Goal: Task Accomplishment & Management: Manage account settings

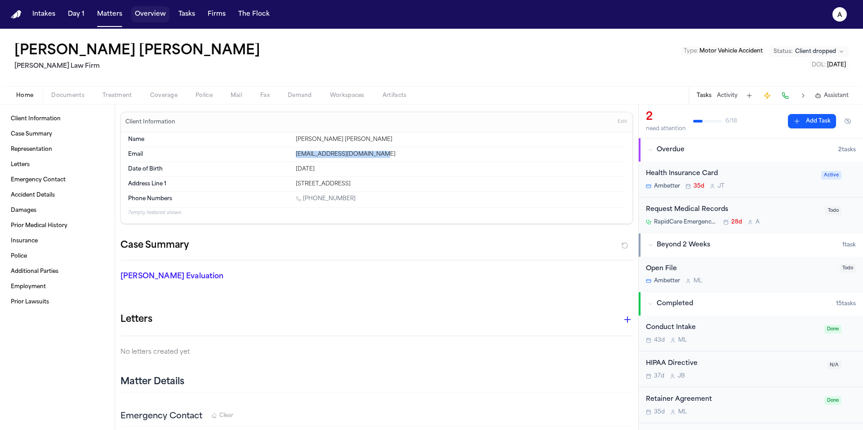
click at [159, 14] on button "Overview" at bounding box center [150, 14] width 38 height 16
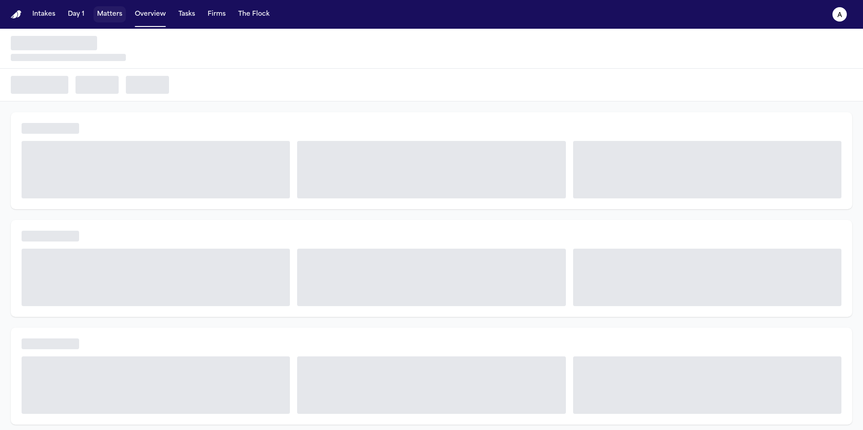
click at [114, 15] on button "Matters" at bounding box center [109, 14] width 32 height 16
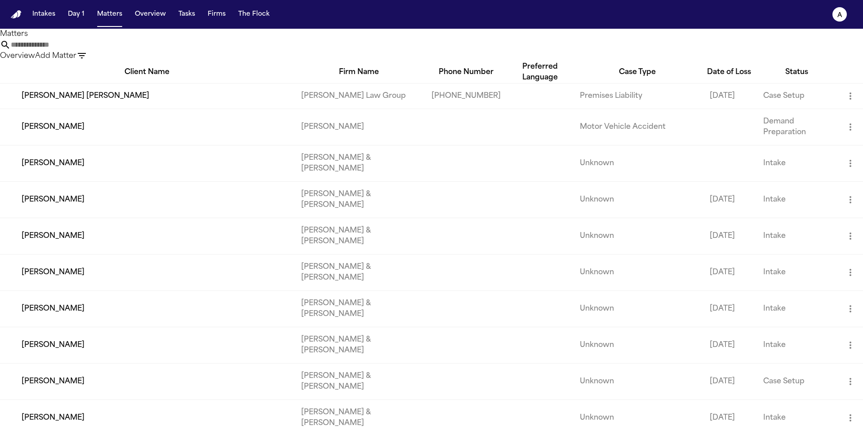
click at [83, 50] on input "text" at bounding box center [47, 45] width 72 height 11
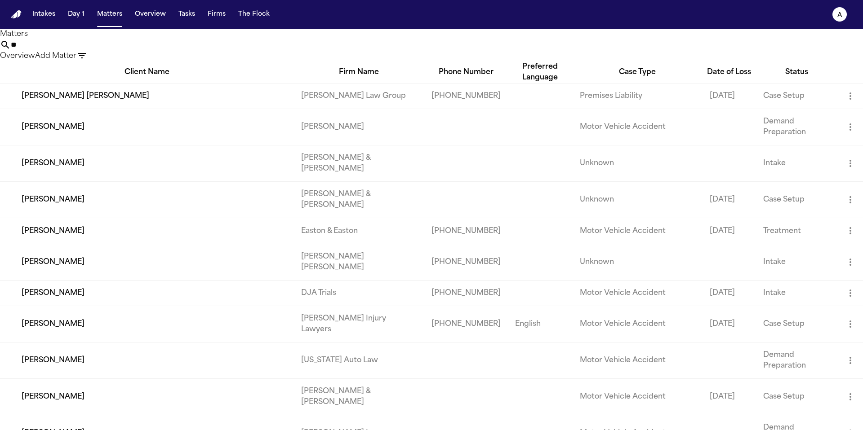
type input "*"
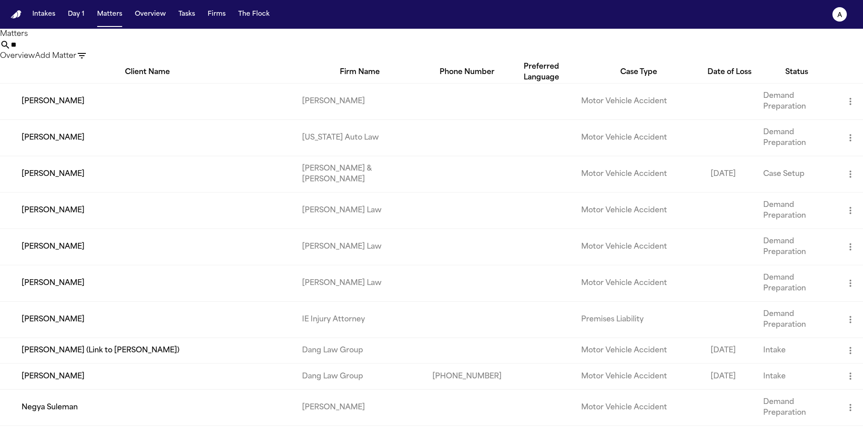
type input "*"
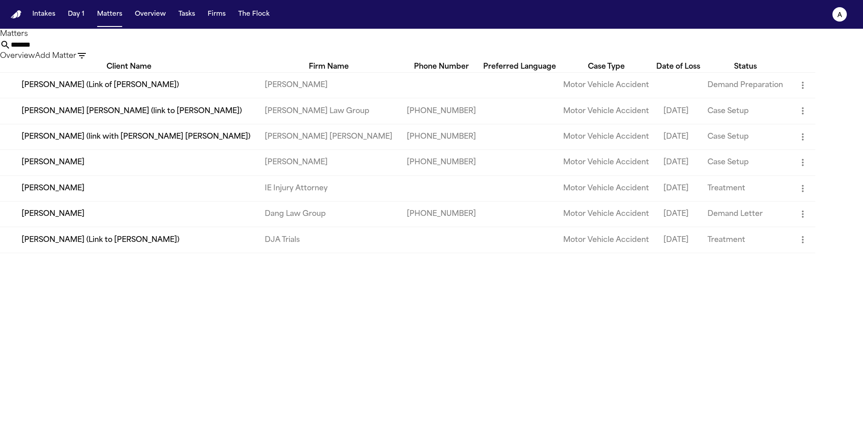
type input "*******"
click at [185, 201] on td "[PERSON_NAME]" at bounding box center [128, 189] width 257 height 26
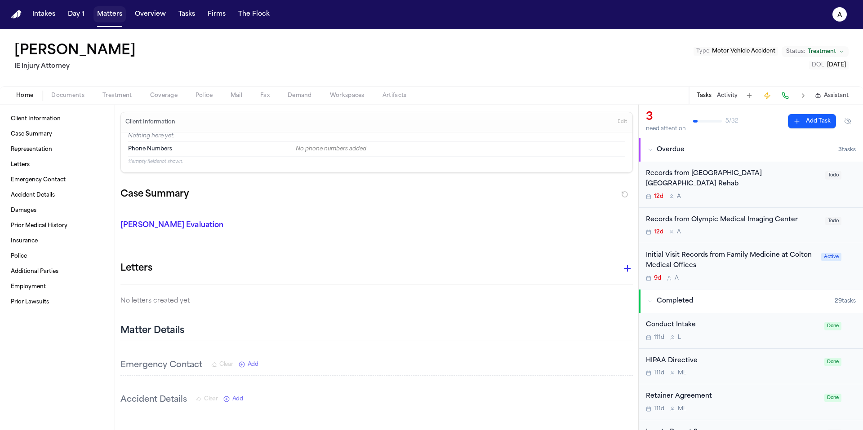
click at [104, 20] on button "Matters" at bounding box center [109, 14] width 32 height 16
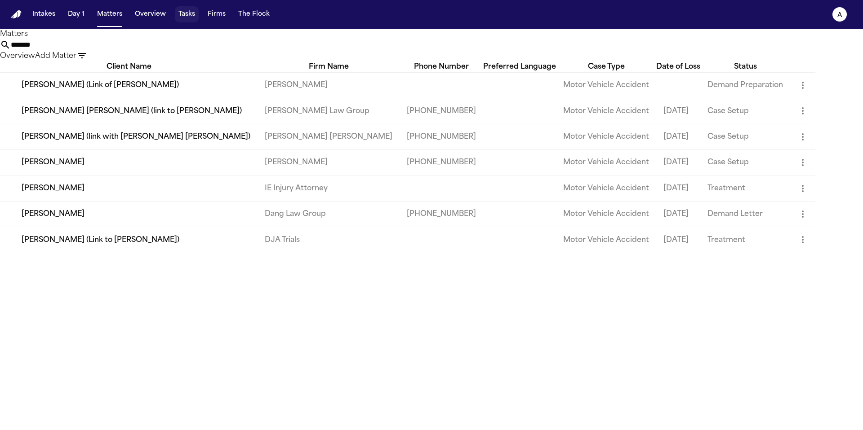
click at [186, 18] on button "Tasks" at bounding box center [187, 14] width 24 height 16
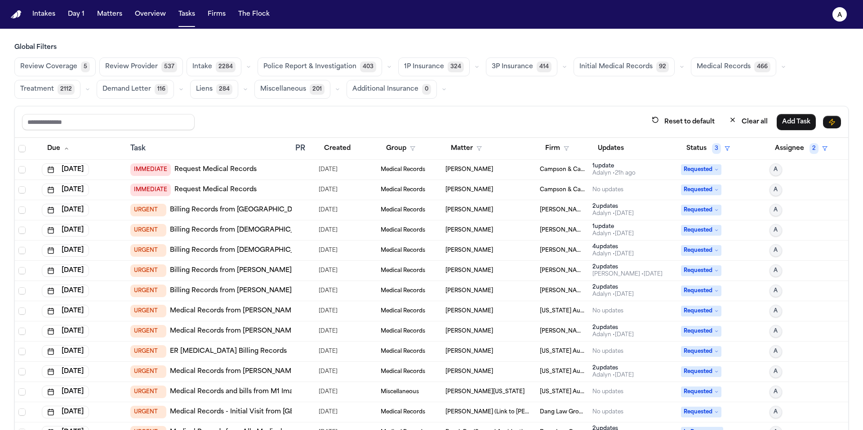
click at [144, 119] on input "text" at bounding box center [108, 122] width 173 height 16
click at [544, 147] on button "Firm" at bounding box center [557, 149] width 35 height 16
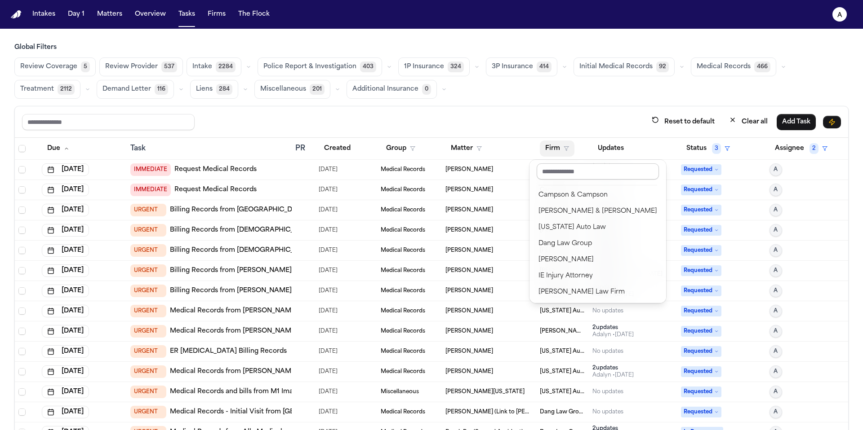
click at [563, 175] on input "text" at bounding box center [598, 172] width 122 height 16
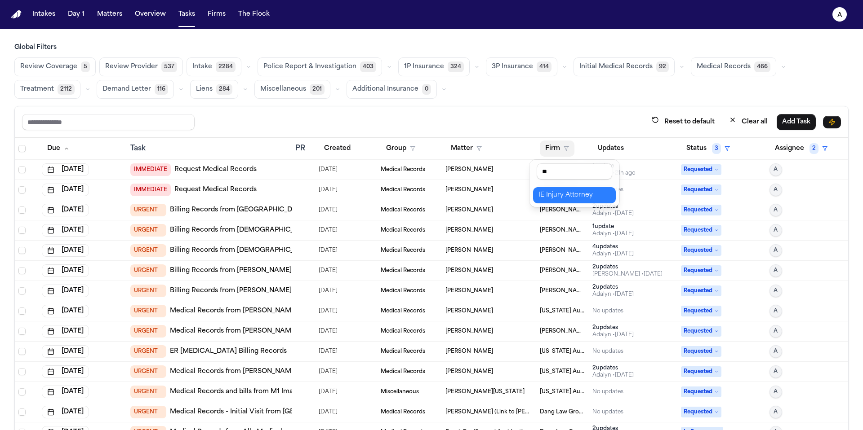
type input "**"
click at [574, 196] on div "IE Injury Attorney" at bounding box center [574, 195] width 72 height 11
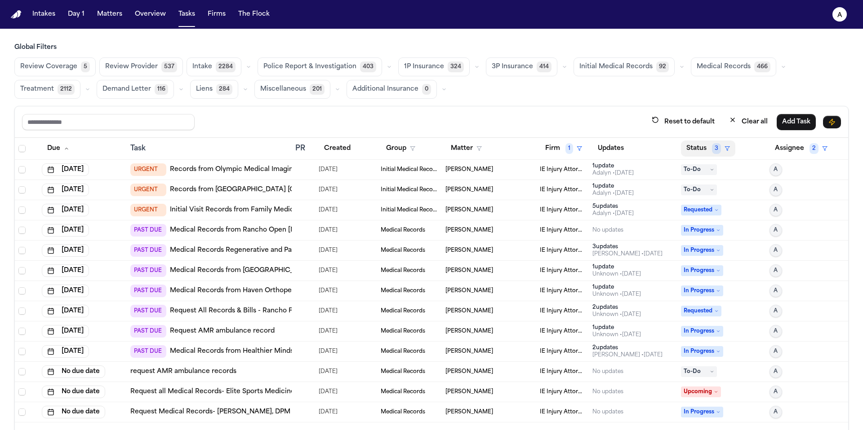
click at [688, 151] on button "Status 3" at bounding box center [708, 149] width 54 height 16
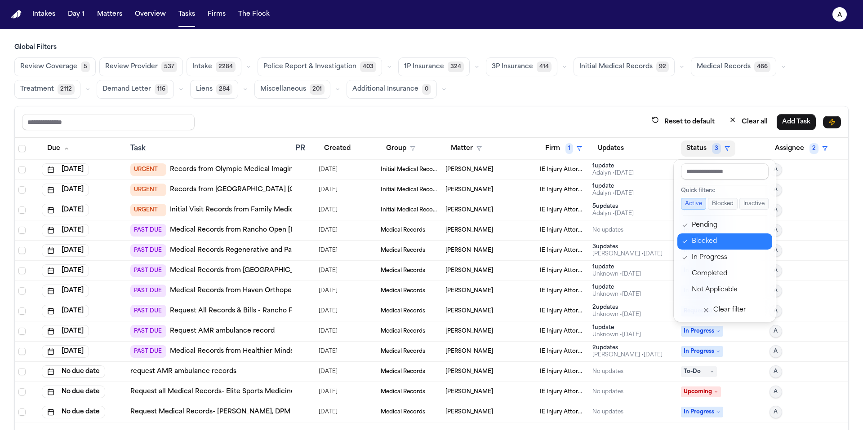
click at [703, 245] on div "Blocked" at bounding box center [729, 241] width 75 height 11
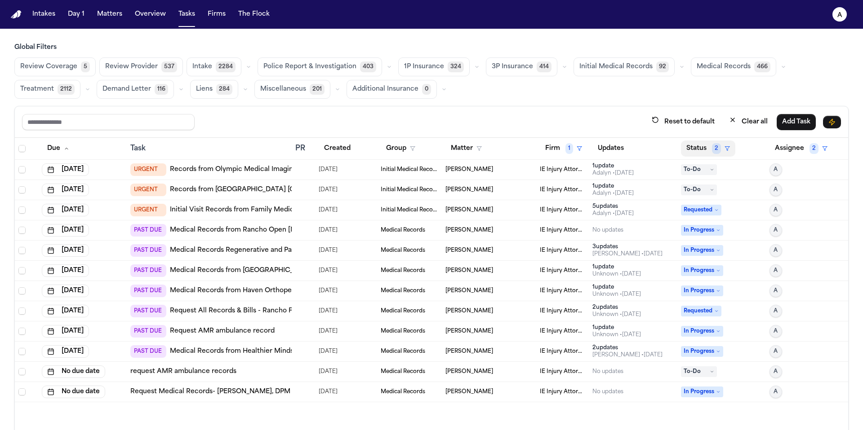
click at [689, 151] on button "Status 2" at bounding box center [708, 149] width 54 height 16
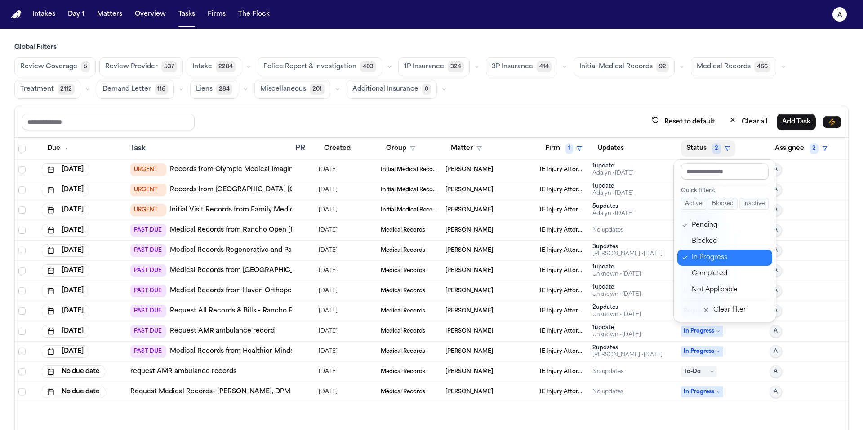
click at [701, 261] on div "In Progress" at bounding box center [729, 258] width 75 height 11
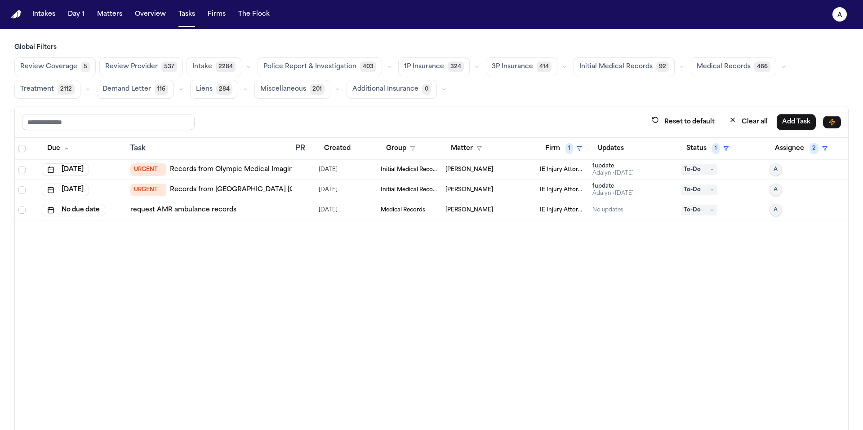
click at [505, 189] on div "[PERSON_NAME]" at bounding box center [488, 189] width 87 height 7
click at [354, 260] on div "Due Task PR Created Group Matter Firm 1 Updates Status 1 Assignee 2 [DATE] URGE…" at bounding box center [431, 304] width 833 height 332
click at [163, 14] on button "Overview" at bounding box center [150, 14] width 38 height 16
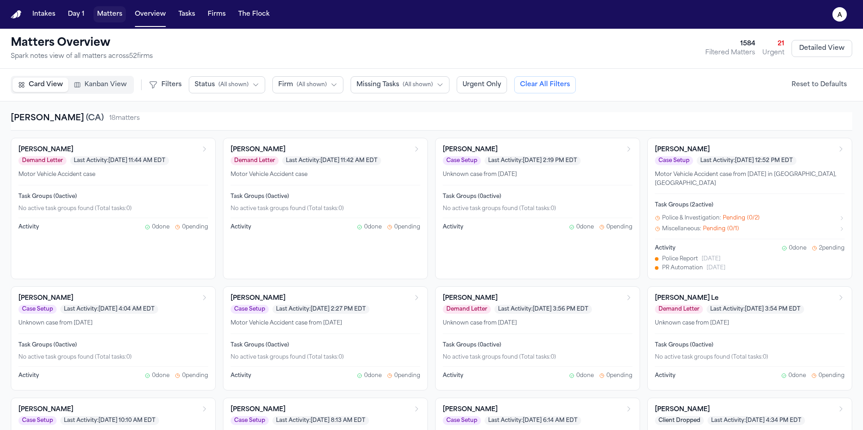
click at [123, 20] on button "Matters" at bounding box center [109, 14] width 32 height 16
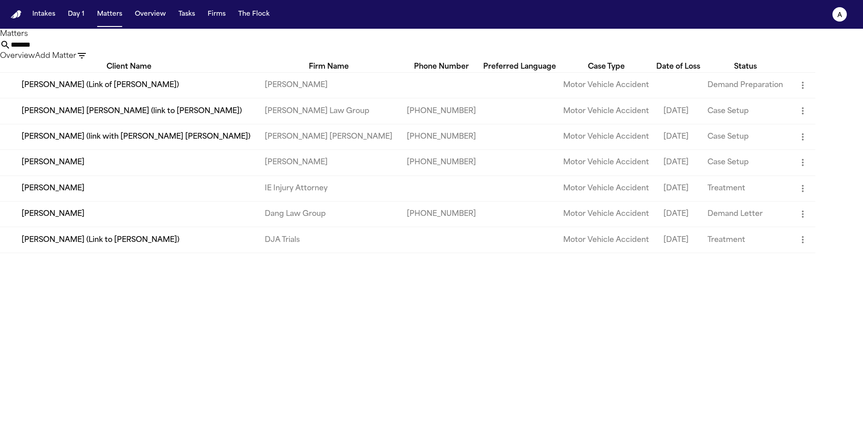
click at [100, 227] on td "[PERSON_NAME]" at bounding box center [128, 215] width 257 height 26
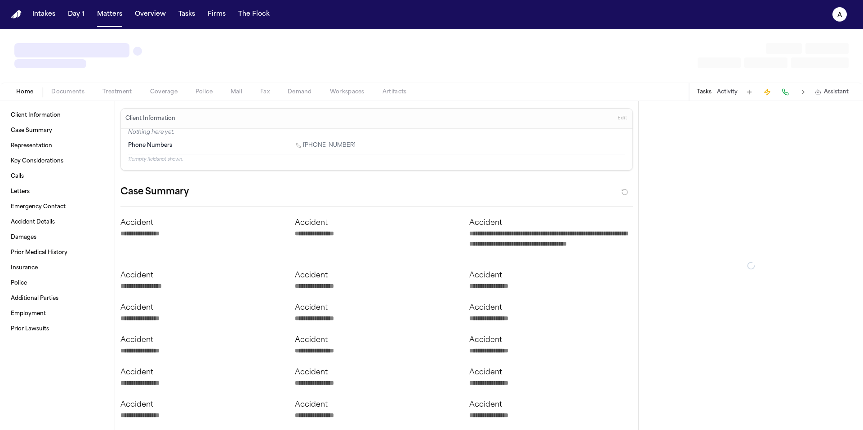
type textarea "*"
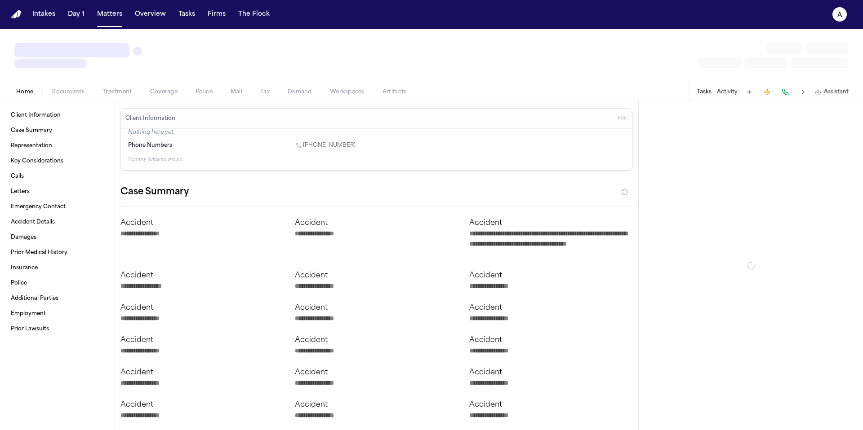
type textarea "*"
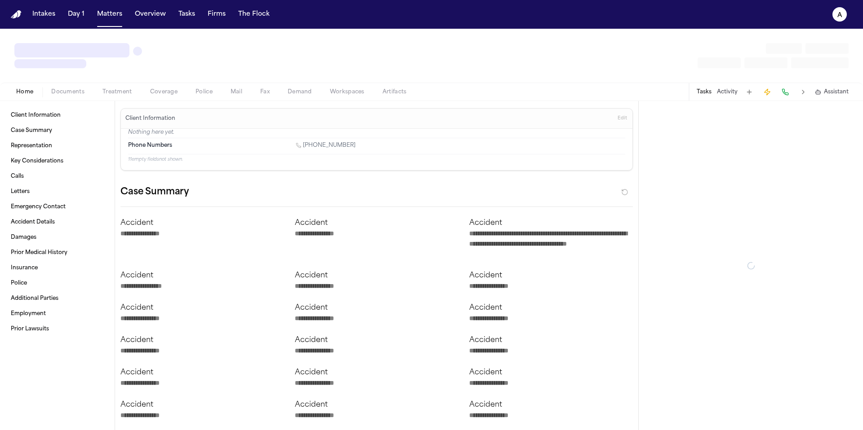
type textarea "*"
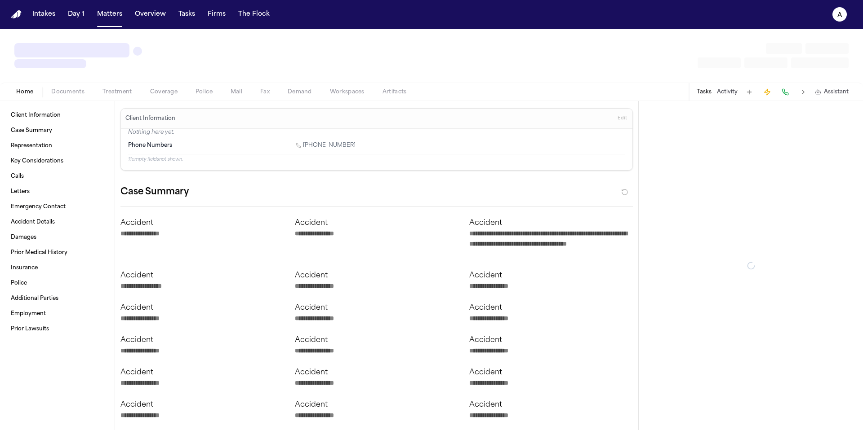
type textarea "*"
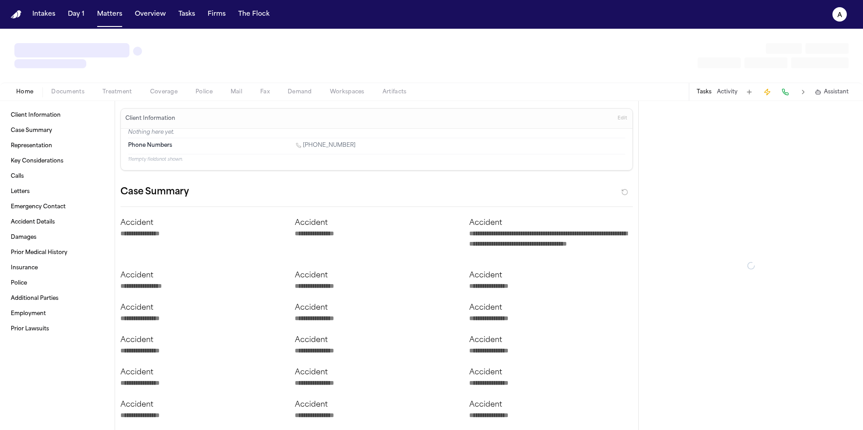
type textarea "*"
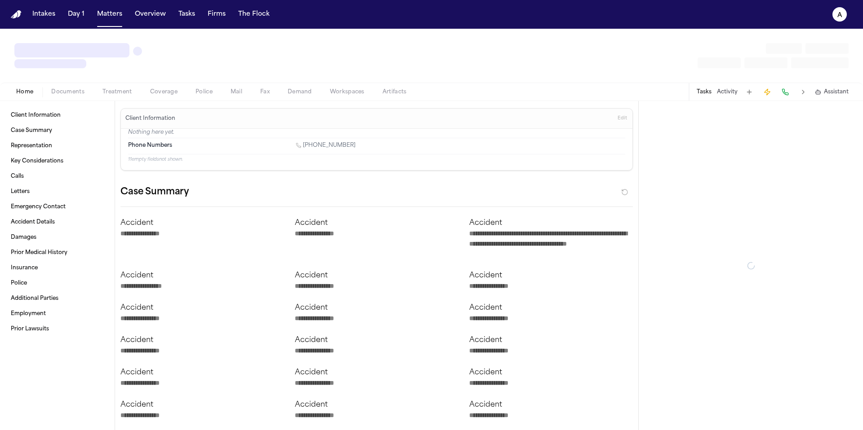
type textarea "*"
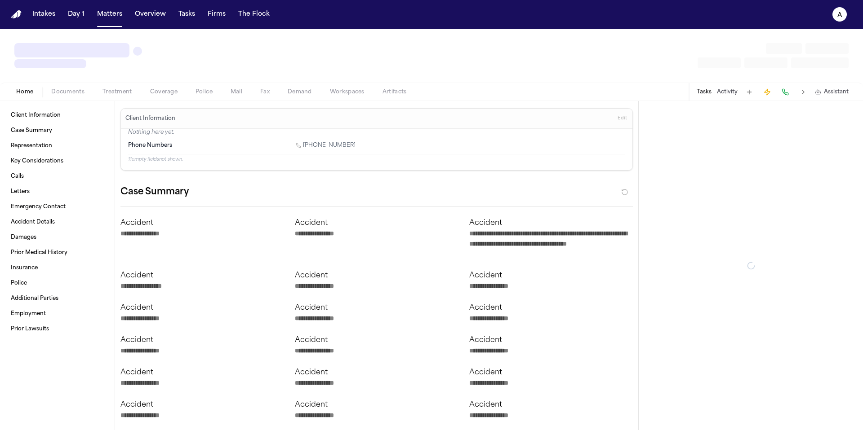
type textarea "*"
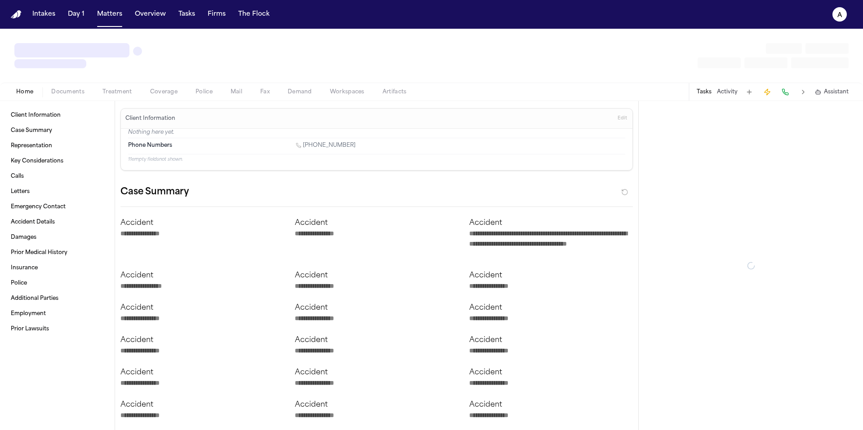
type textarea "*"
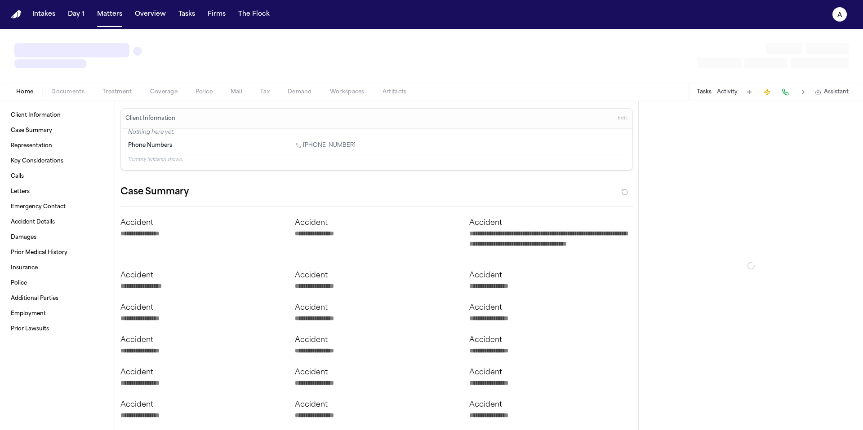
type textarea "*"
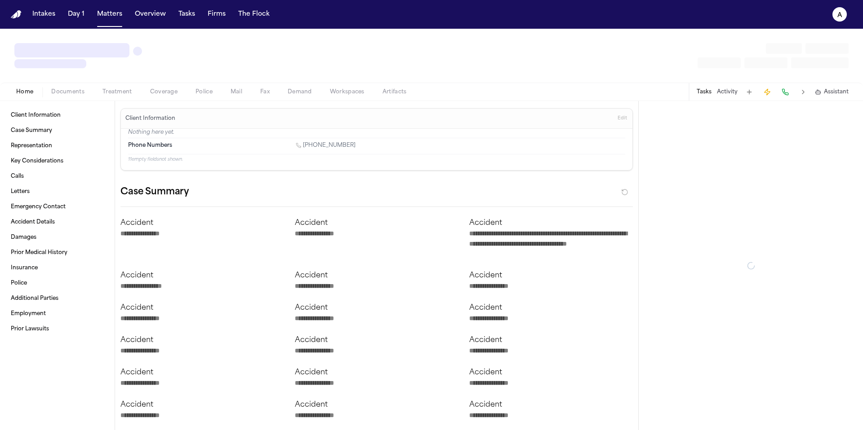
type textarea "*"
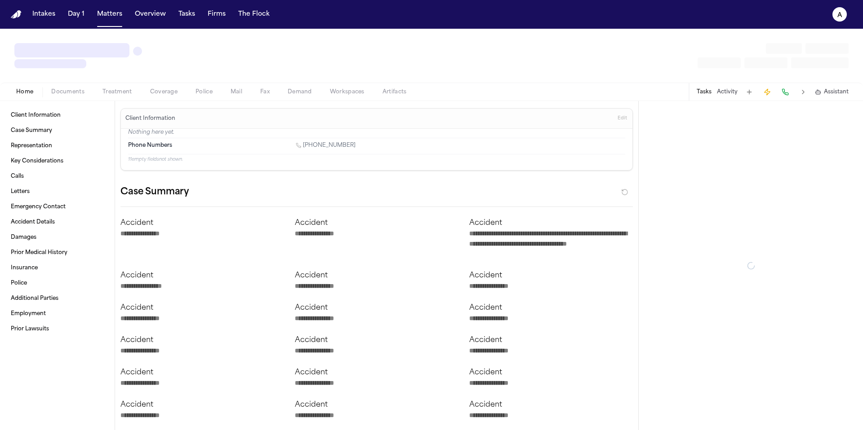
type textarea "*"
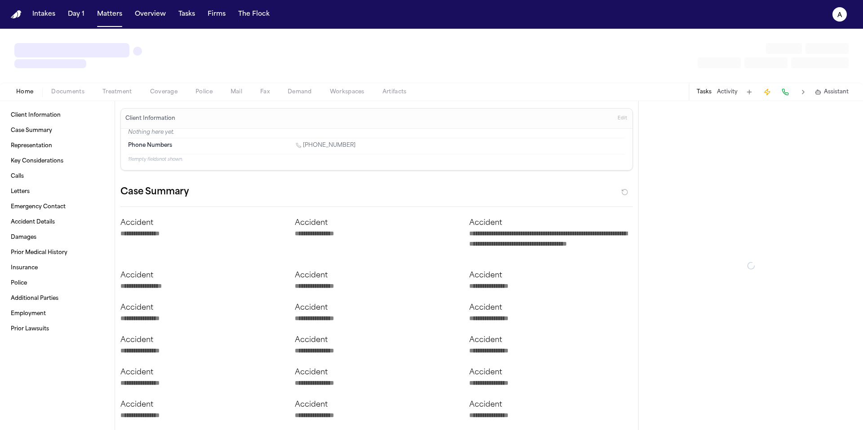
type textarea "*"
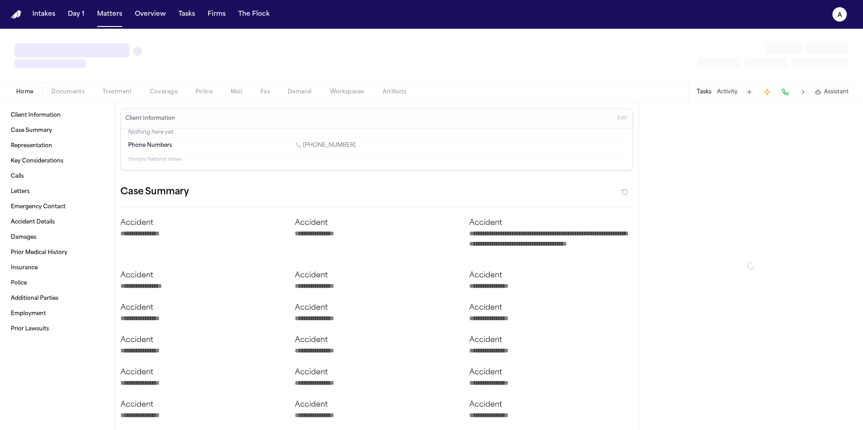
type textarea "*"
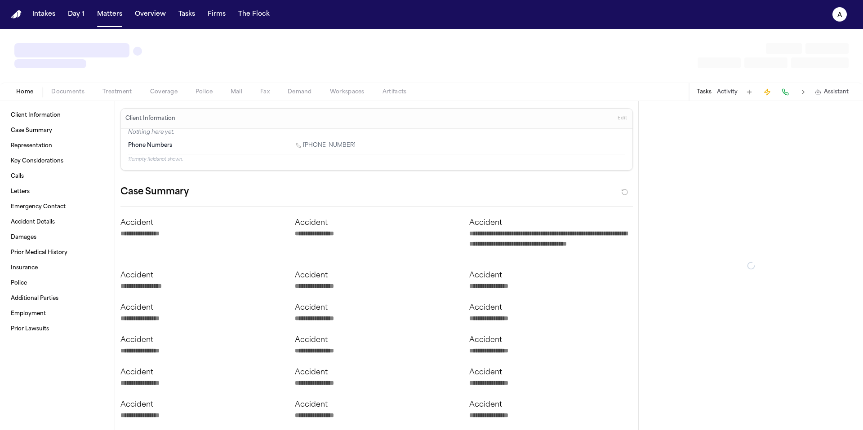
type textarea "*"
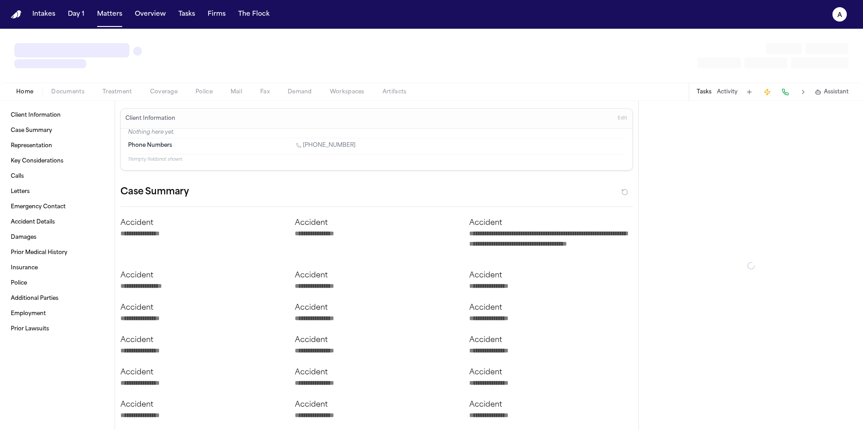
type textarea "*"
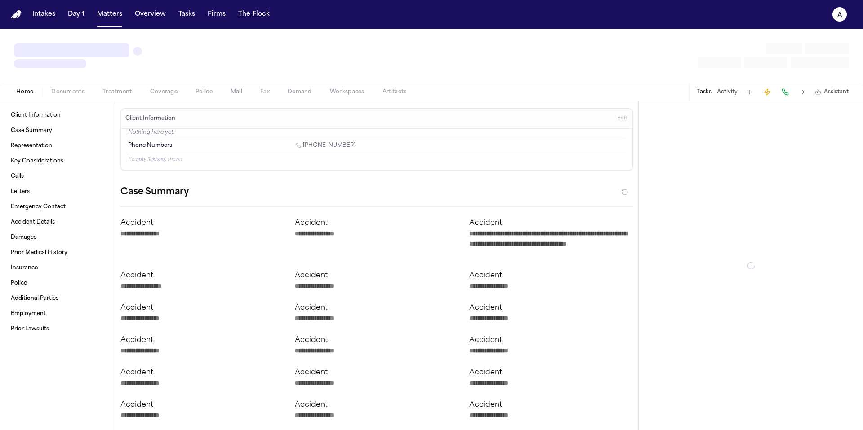
type textarea "*"
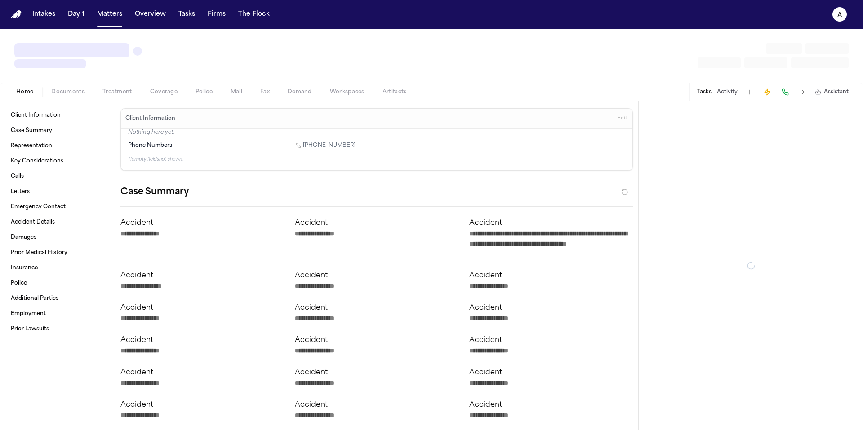
type textarea "*"
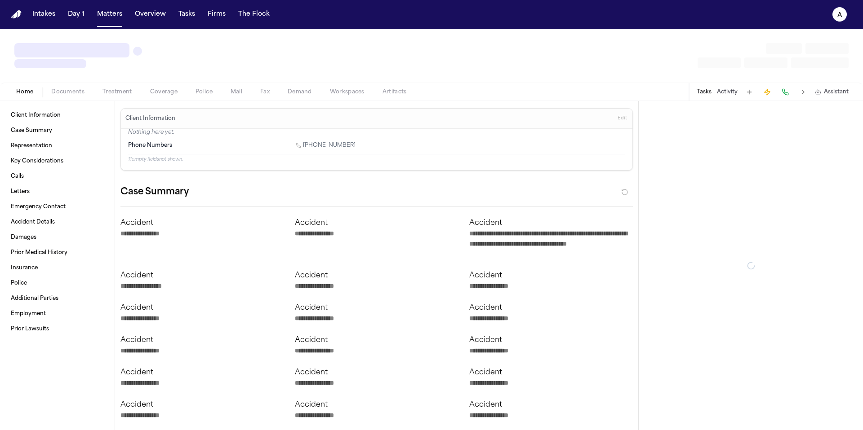
type textarea "*"
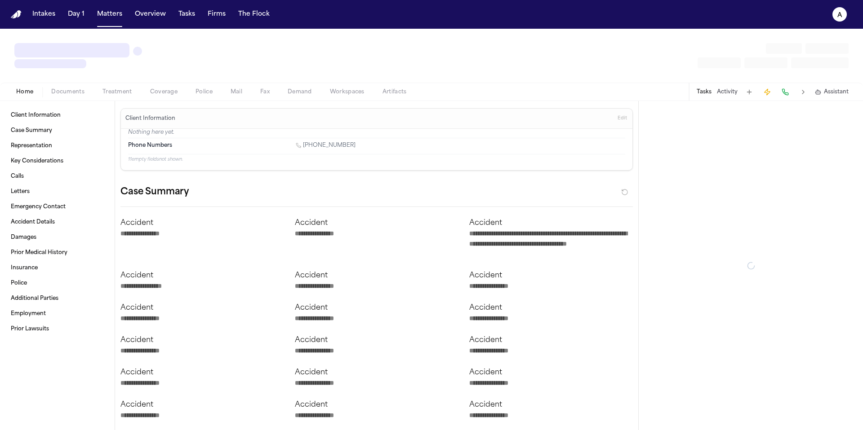
type textarea "*"
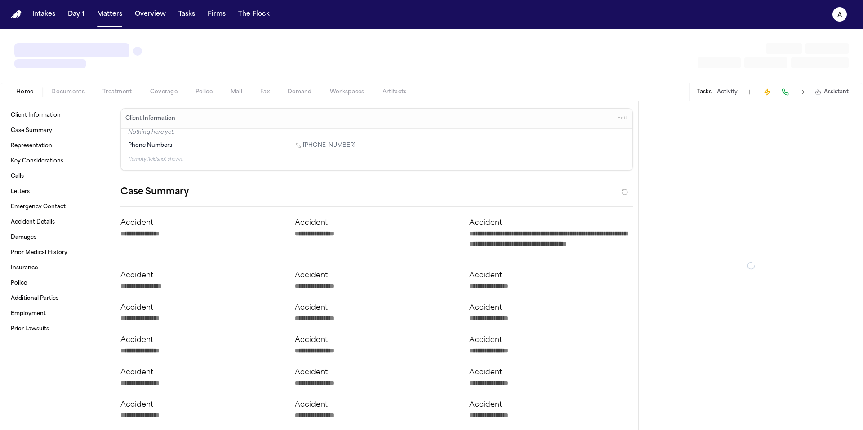
type textarea "*"
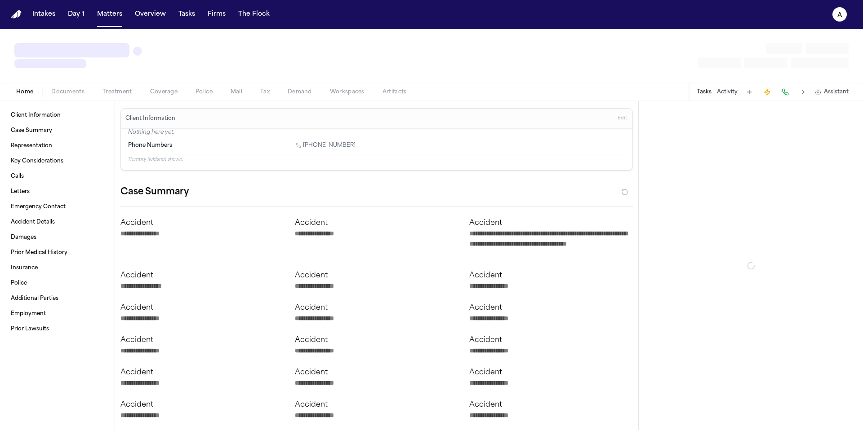
type textarea "*"
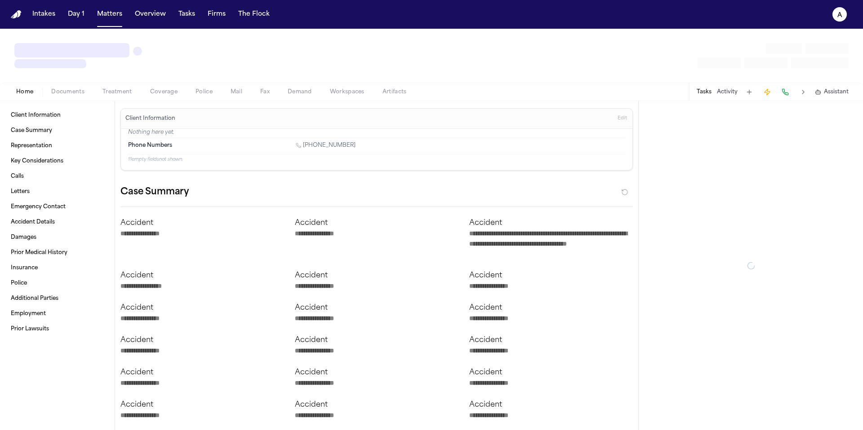
type textarea "*"
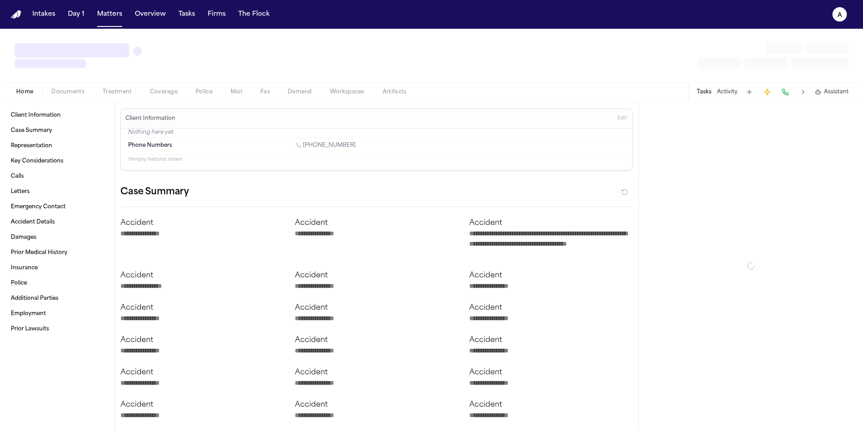
type textarea "*"
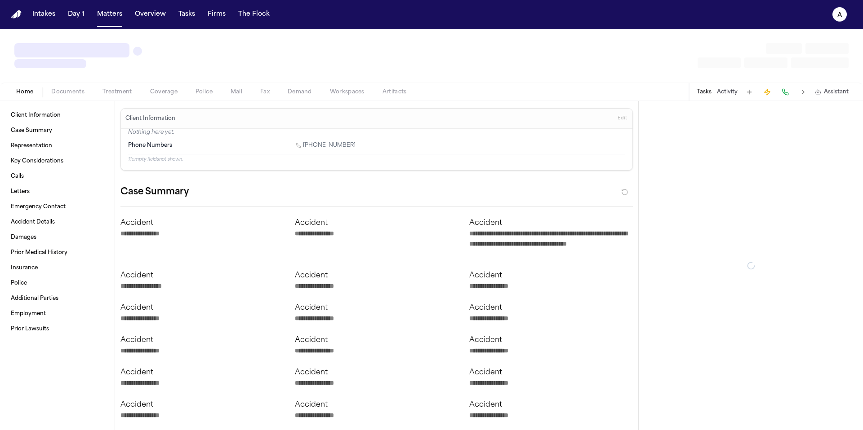
type textarea "*"
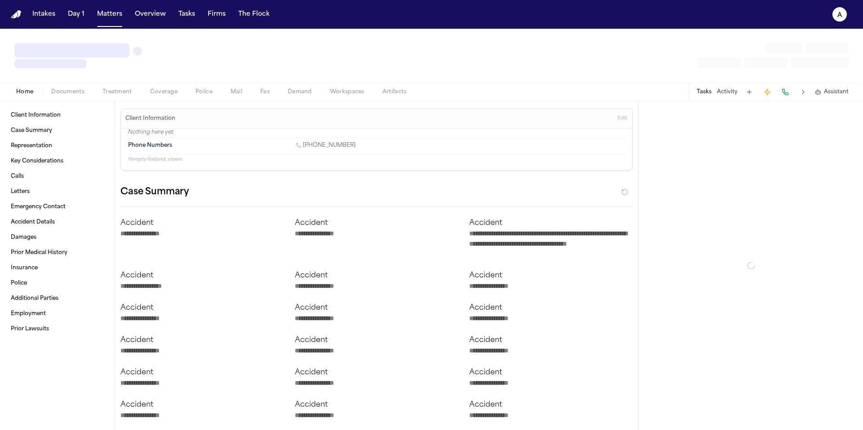
type textarea "*"
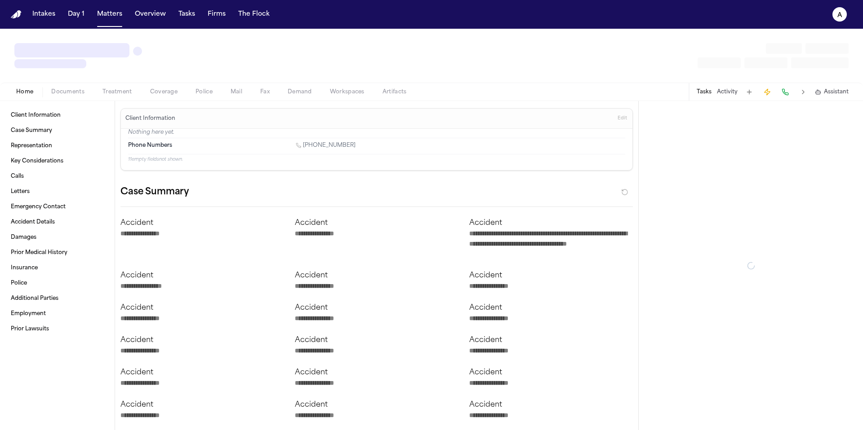
type textarea "*"
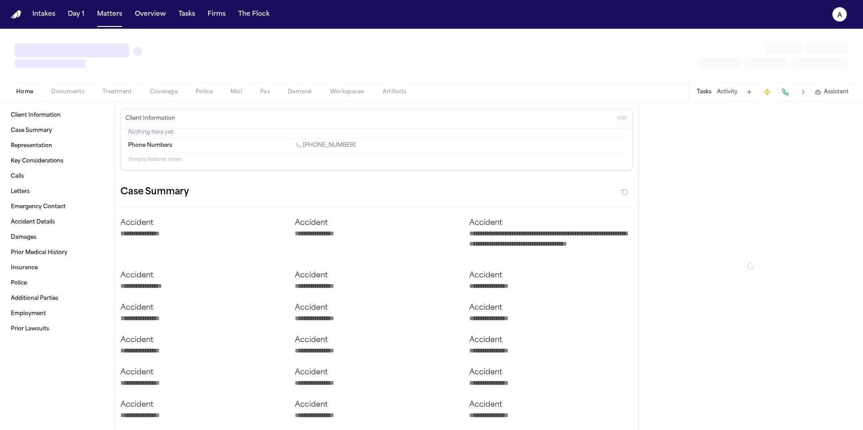
type textarea "*"
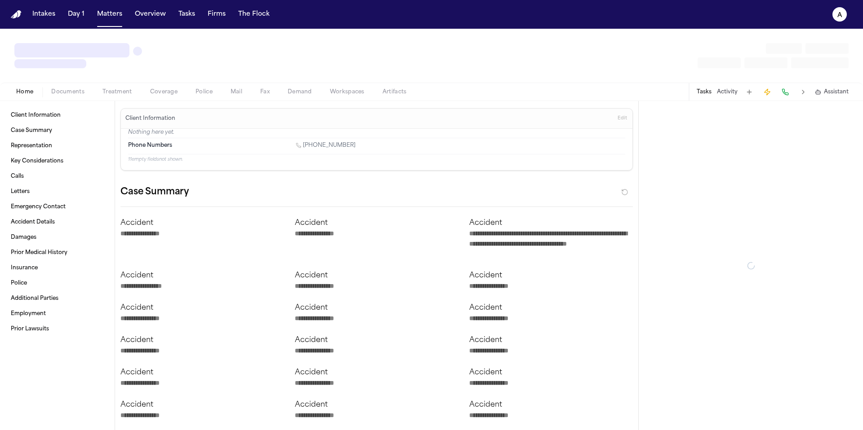
type textarea "*"
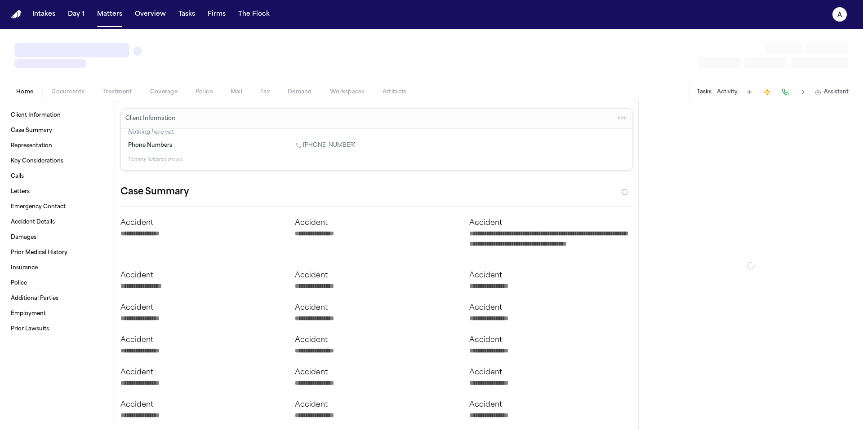
type textarea "*"
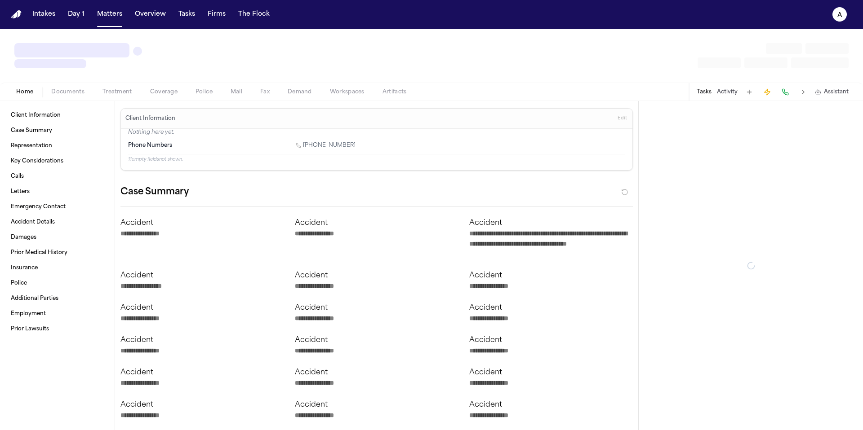
type textarea "*"
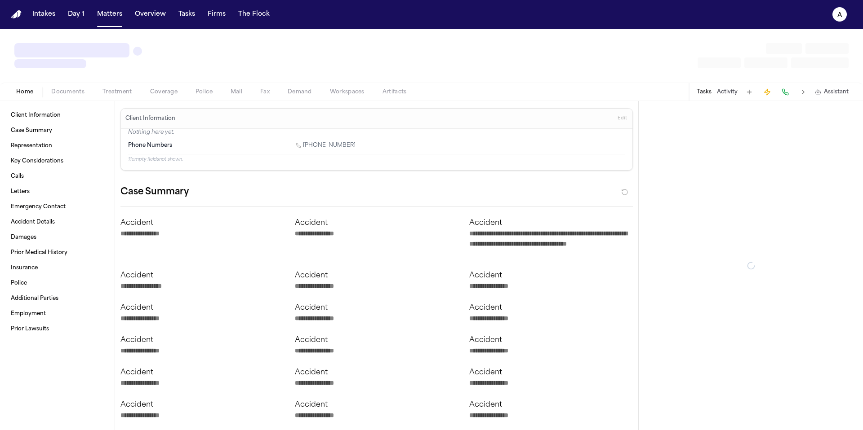
type textarea "*"
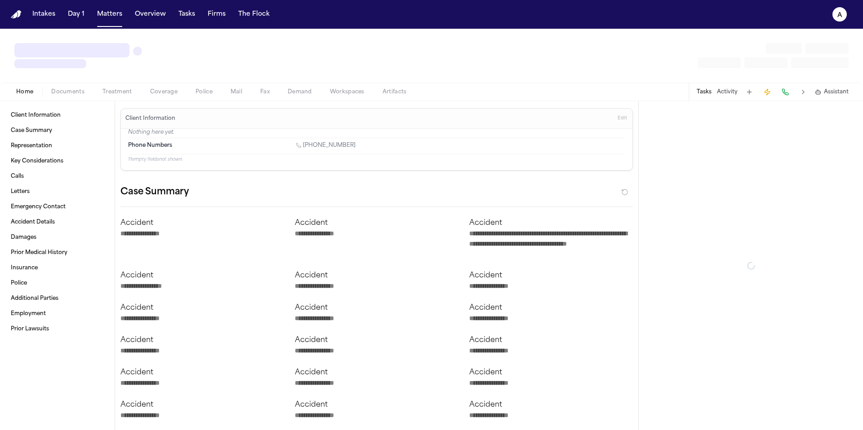
type textarea "*"
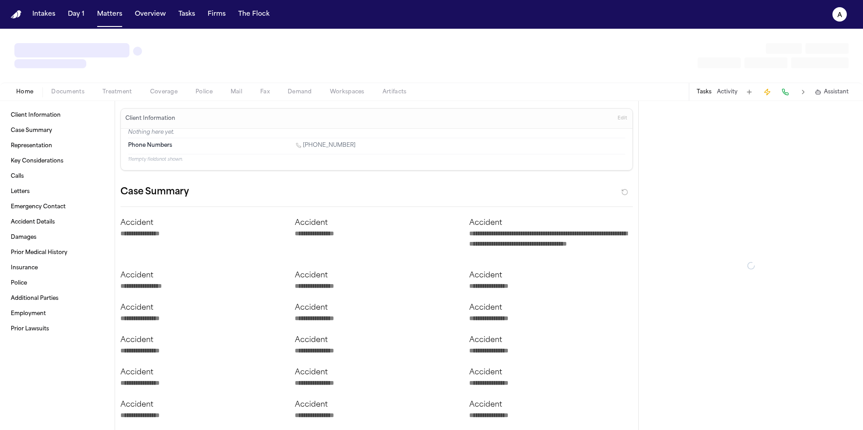
type textarea "*"
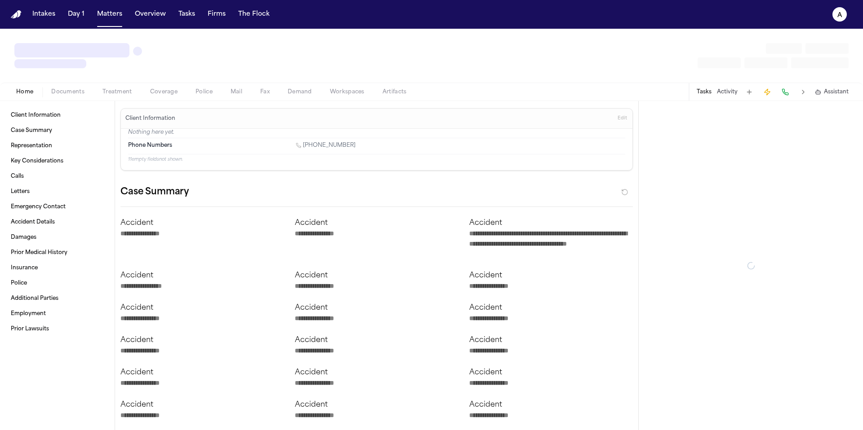
type textarea "*"
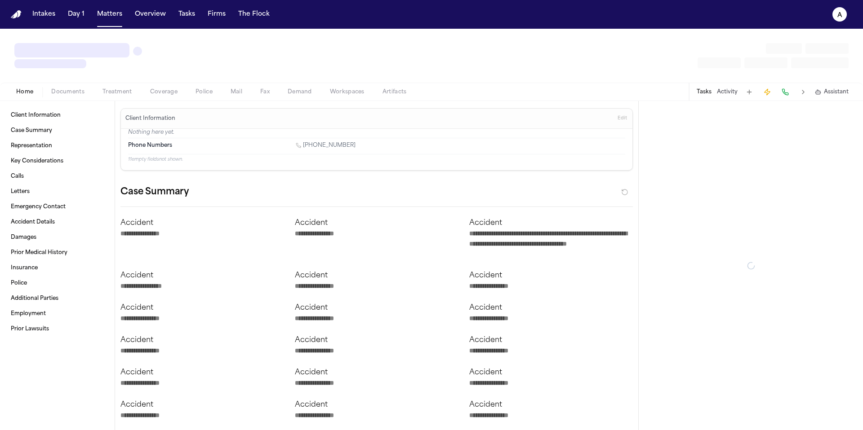
type textarea "*"
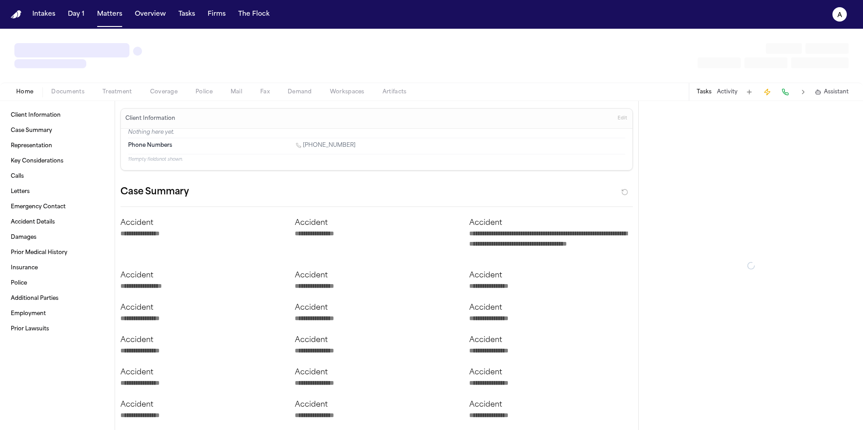
type textarea "*"
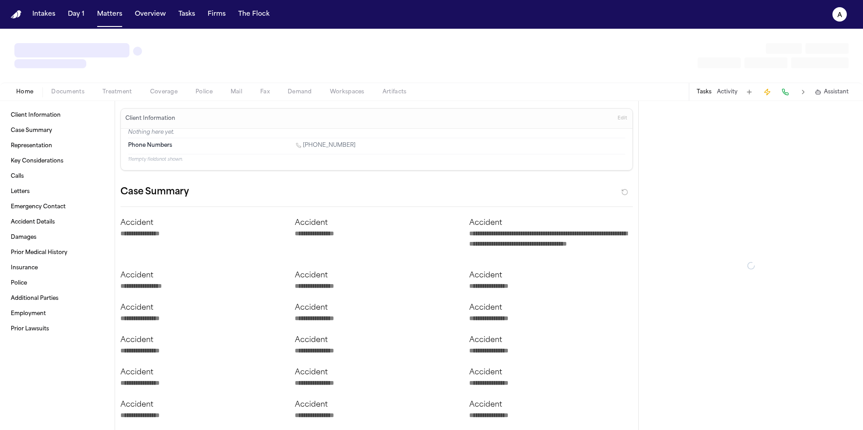
type textarea "*"
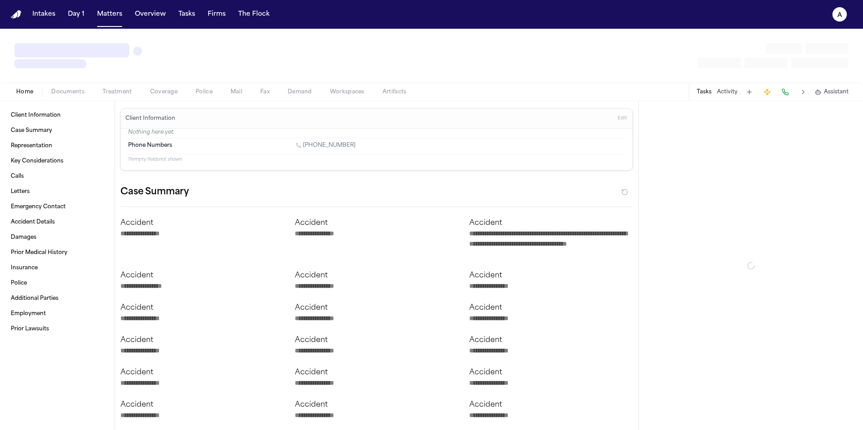
type textarea "*"
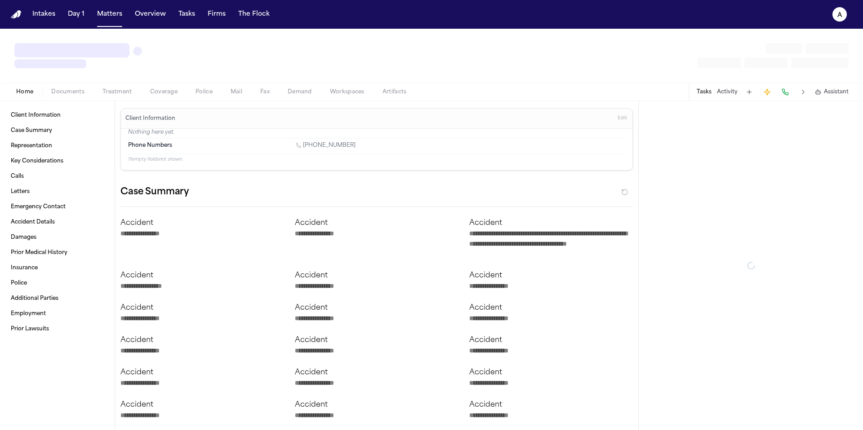
type textarea "*"
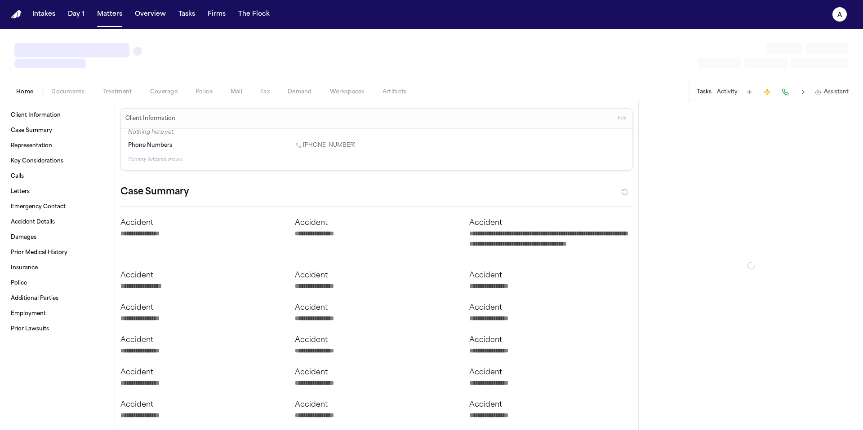
type textarea "*"
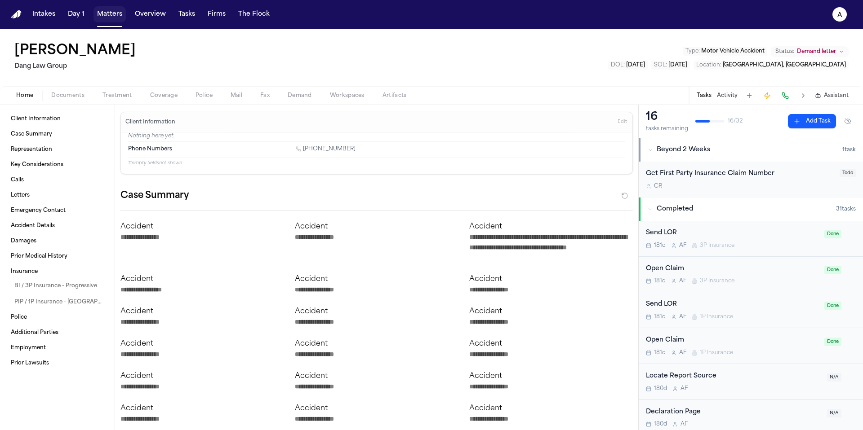
click at [94, 13] on button "Matters" at bounding box center [109, 14] width 32 height 16
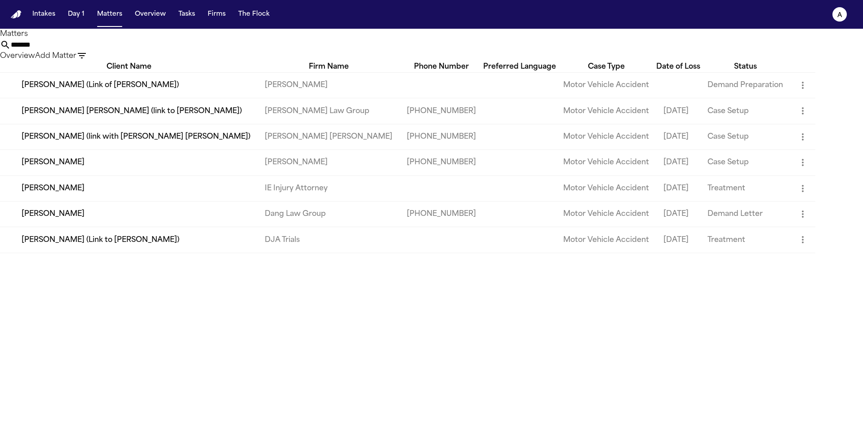
click at [100, 201] on td "[PERSON_NAME]" at bounding box center [128, 189] width 257 height 26
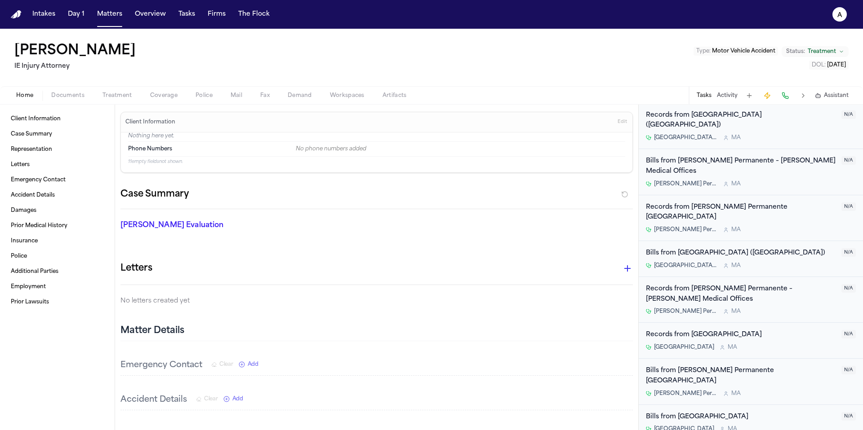
scroll to position [963, 0]
click at [737, 350] on span "M A" at bounding box center [732, 347] width 9 height 7
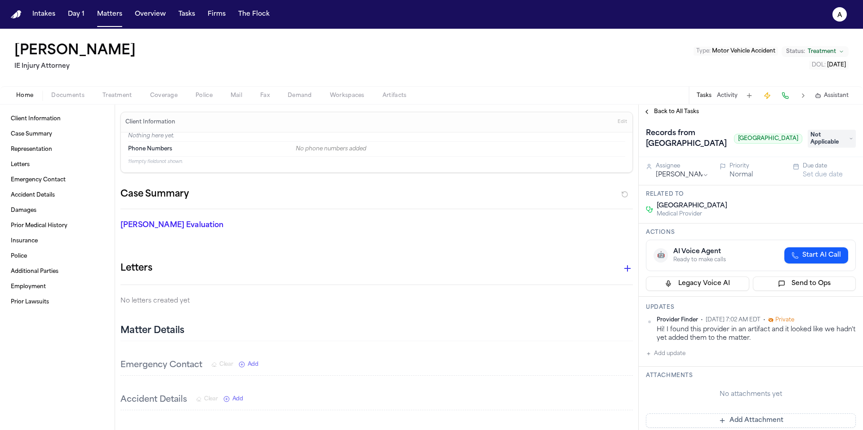
click at [686, 112] on span "Back to All Tasks" at bounding box center [676, 111] width 45 height 7
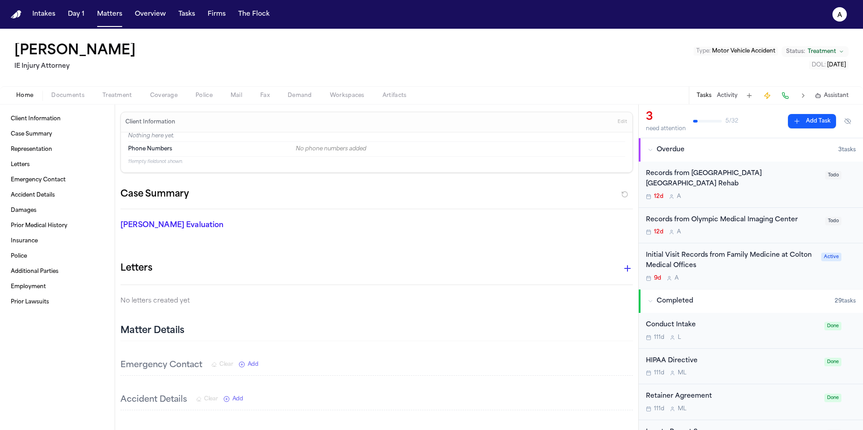
click at [768, 271] on div "Initial Visit Records from Family Medicine at Colton Medical Offices" at bounding box center [731, 261] width 170 height 21
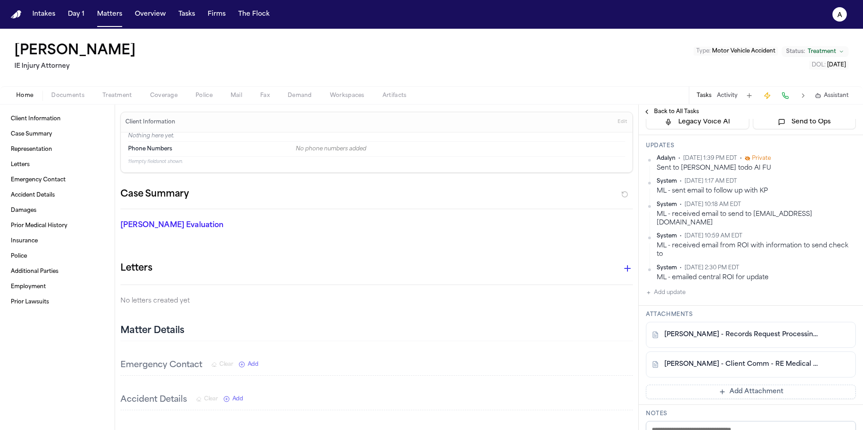
scroll to position [128, 0]
click at [751, 328] on link "[PERSON_NAME] - Records Request Processing Notice - [DATE]" at bounding box center [741, 332] width 155 height 9
click at [792, 358] on link "[PERSON_NAME] - Client Comm - RE Medical Records Request - [DATE]" at bounding box center [741, 362] width 155 height 9
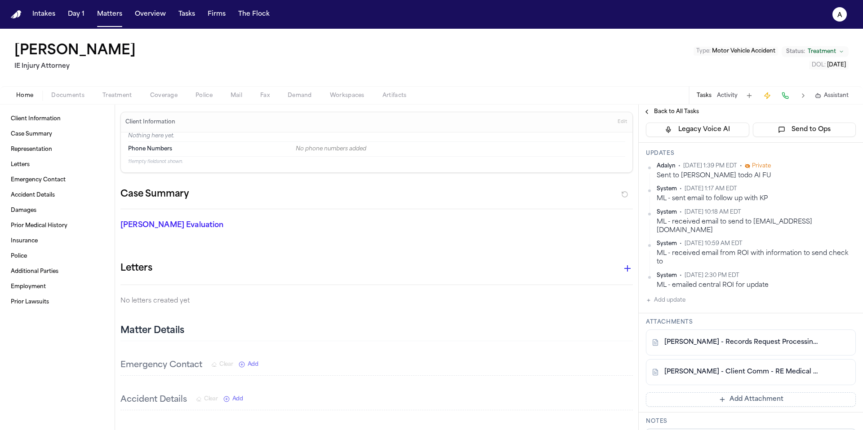
scroll to position [233, 0]
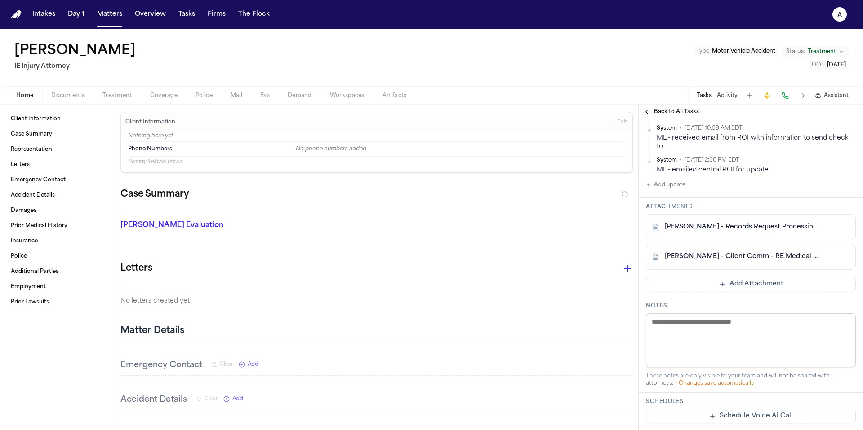
click at [773, 253] on link "[PERSON_NAME] - Client Comm - RE Medical Records Request - [DATE]" at bounding box center [741, 257] width 155 height 9
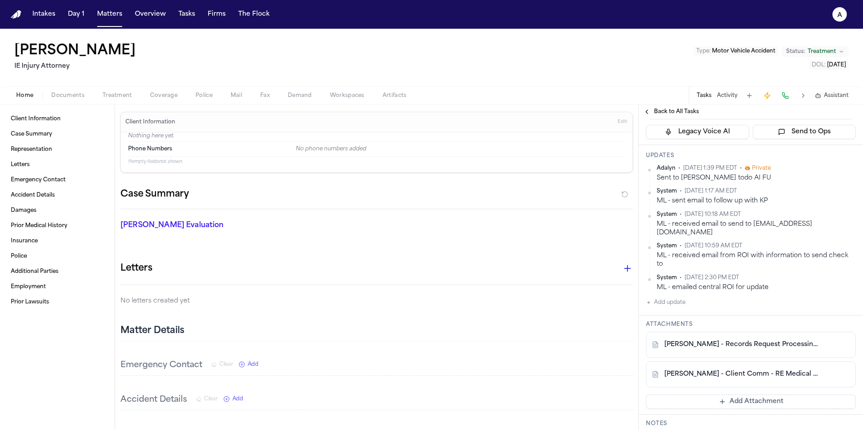
scroll to position [0, 0]
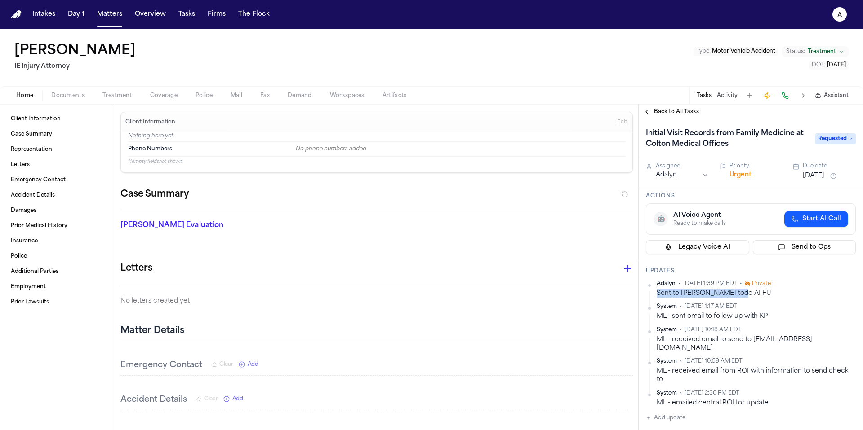
drag, startPoint x: 749, startPoint y: 294, endPoint x: 653, endPoint y: 293, distance: 95.7
click at [654, 293] on div "[PERSON_NAME] • [DATE] 1:39 PM EDT • Private Sent to [PERSON_NAME] todo AI FU" at bounding box center [751, 289] width 210 height 18
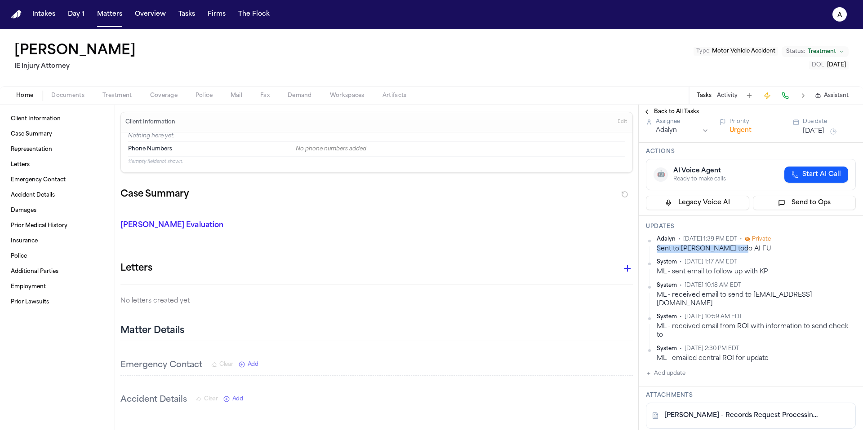
scroll to position [47, 0]
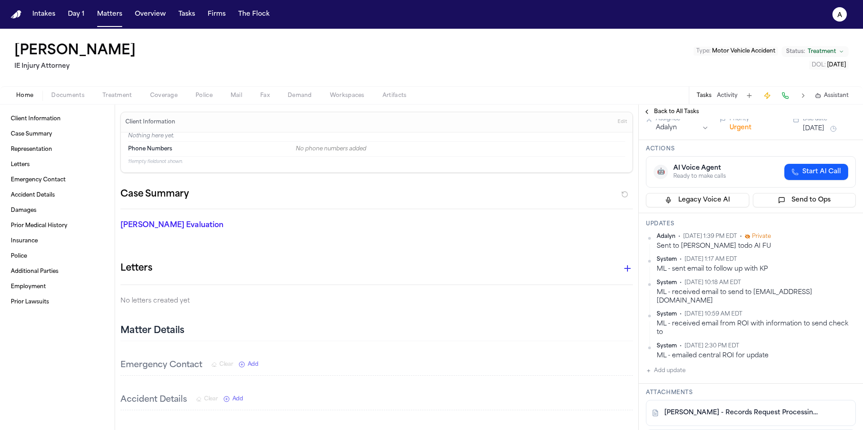
click at [685, 352] on div "ML - emailed central ROI for update" at bounding box center [756, 356] width 199 height 9
drag, startPoint x: 655, startPoint y: 348, endPoint x: 771, endPoint y: 344, distance: 115.6
click at [771, 345] on div "System • [DATE] 2:30 PM EDT ML - emailed central ROI for update" at bounding box center [751, 352] width 210 height 18
drag, startPoint x: 671, startPoint y: 319, endPoint x: 853, endPoint y: 319, distance: 182.0
click at [855, 321] on div "Updates Adalyn • [DATE] 1:39 PM EDT • Private Sent to [PERSON_NAME] todo AI FU …" at bounding box center [751, 298] width 224 height 171
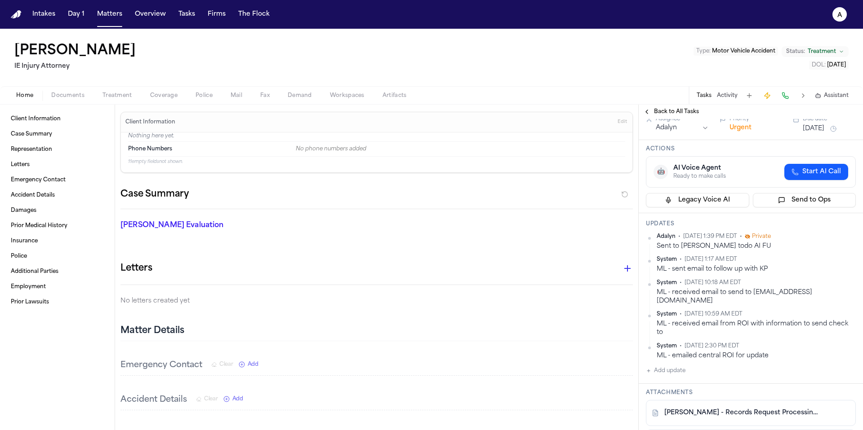
click at [787, 297] on div "ML - received email to send to [EMAIL_ADDRESS][DOMAIN_NAME]" at bounding box center [756, 297] width 199 height 18
drag, startPoint x: 747, startPoint y: 248, endPoint x: 650, endPoint y: 243, distance: 97.6
click at [650, 243] on div "[PERSON_NAME] • [DATE] 1:39 PM EDT • Private Sent to [PERSON_NAME] todo AI FU" at bounding box center [751, 242] width 210 height 18
click at [727, 271] on div "ML - sent email to follow up with KP" at bounding box center [756, 269] width 199 height 9
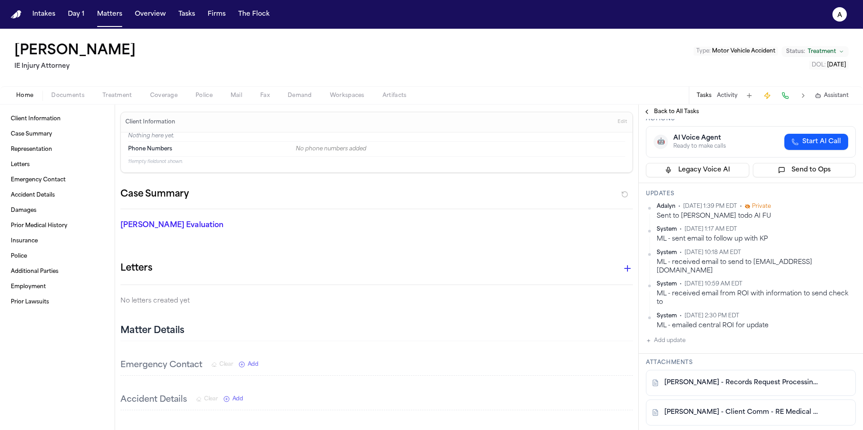
scroll to position [80, 0]
drag, startPoint x: 690, startPoint y: 306, endPoint x: 761, endPoint y: 305, distance: 70.6
click at [761, 311] on div "System • [DATE] 2:30 PM EDT" at bounding box center [756, 314] width 199 height 7
click at [765, 311] on div "System • [DATE] 2:30 PM EDT" at bounding box center [756, 314] width 199 height 7
click at [739, 311] on span "[DATE] 2:30 PM EDT" at bounding box center [711, 314] width 55 height 7
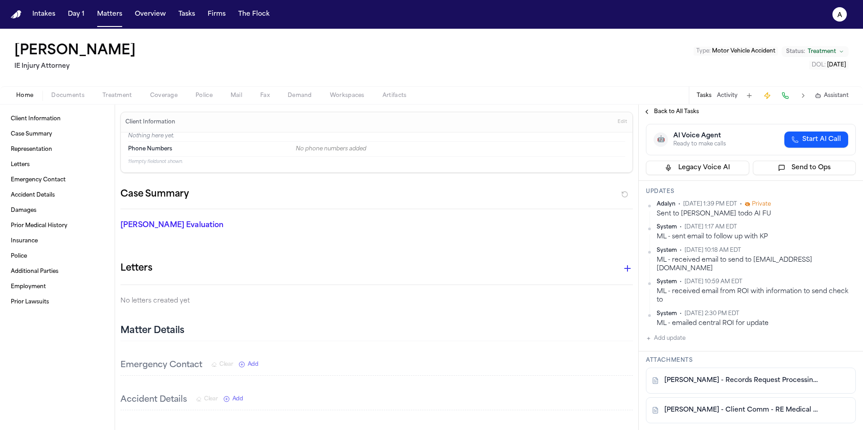
drag, startPoint x: 762, startPoint y: 306, endPoint x: 672, endPoint y: 301, distance: 89.6
click at [672, 311] on div "System • [DATE] 2:30 PM EDT" at bounding box center [756, 314] width 199 height 7
click at [763, 378] on div "[PERSON_NAME] - Records Request Processing Notice - [DATE]" at bounding box center [751, 381] width 210 height 26
click at [769, 377] on link "[PERSON_NAME] - Records Request Processing Notice - [DATE]" at bounding box center [741, 381] width 155 height 9
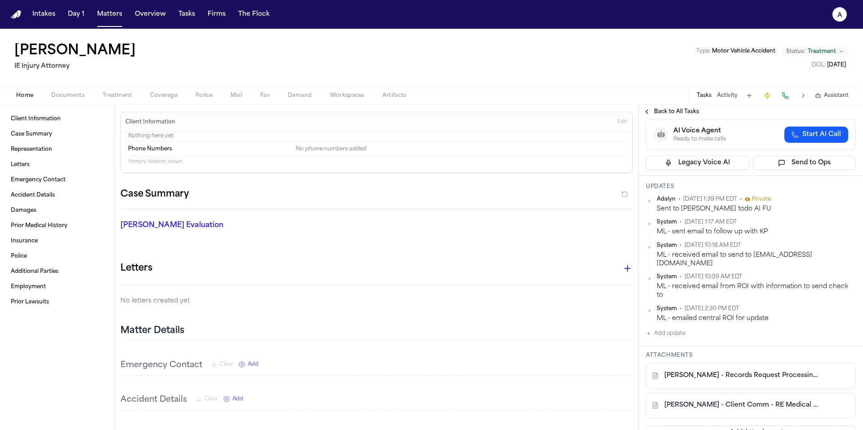
scroll to position [35, 0]
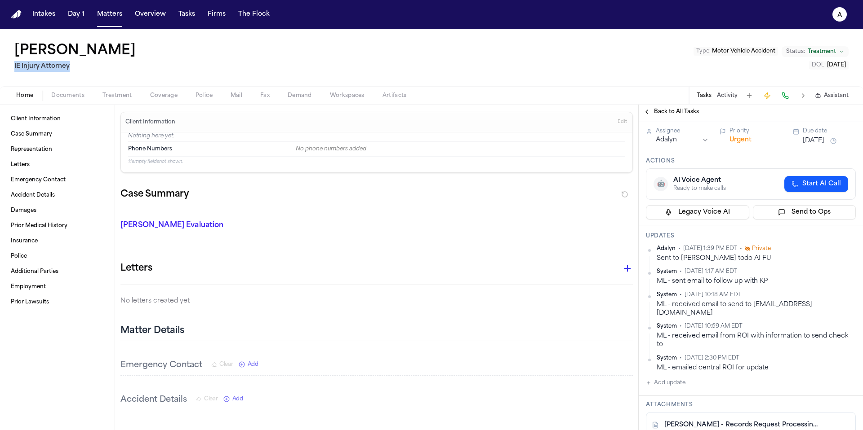
drag, startPoint x: 73, startPoint y: 71, endPoint x: 2, endPoint y: 68, distance: 71.0
click at [2, 68] on div "[PERSON_NAME] IE Injury Attorney Type : Motor Vehicle Accident Status: Treatmen…" at bounding box center [431, 58] width 863 height 58
click at [75, 94] on span "Documents" at bounding box center [67, 95] width 33 height 7
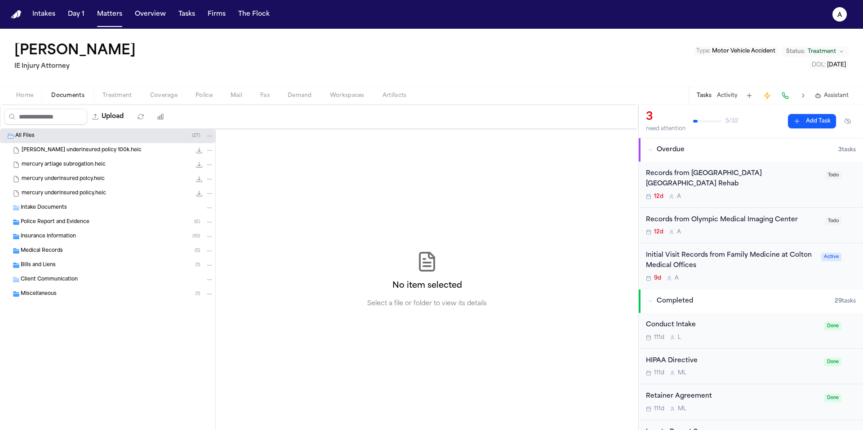
click at [99, 209] on div "Intake Documents" at bounding box center [117, 208] width 193 height 8
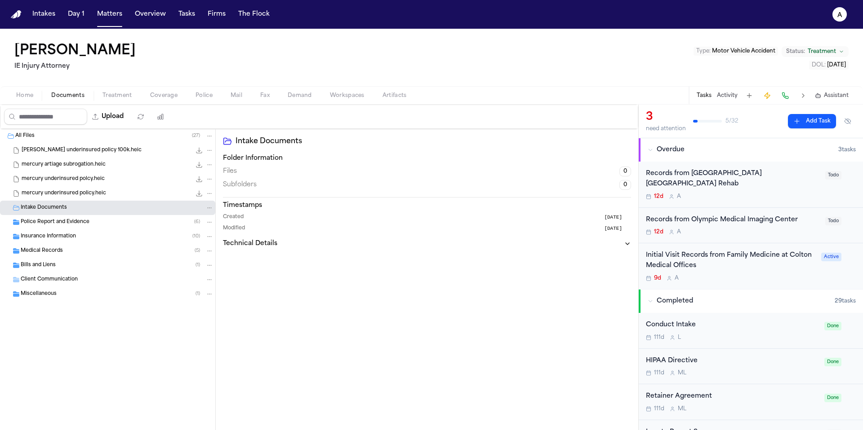
click at [97, 239] on div "Insurance Information ( 10 )" at bounding box center [117, 237] width 193 height 8
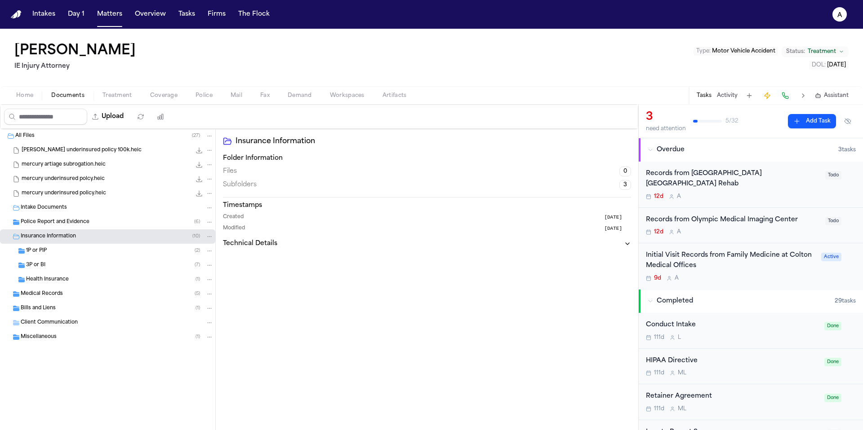
click at [86, 293] on div "Medical Records ( 5 )" at bounding box center [117, 294] width 193 height 8
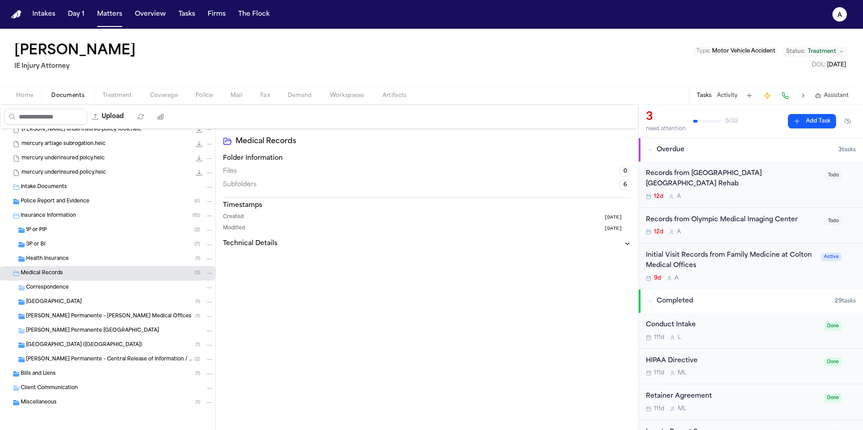
scroll to position [21, 0]
click at [66, 407] on div "Miscellaneous ( 1 )" at bounding box center [107, 402] width 215 height 14
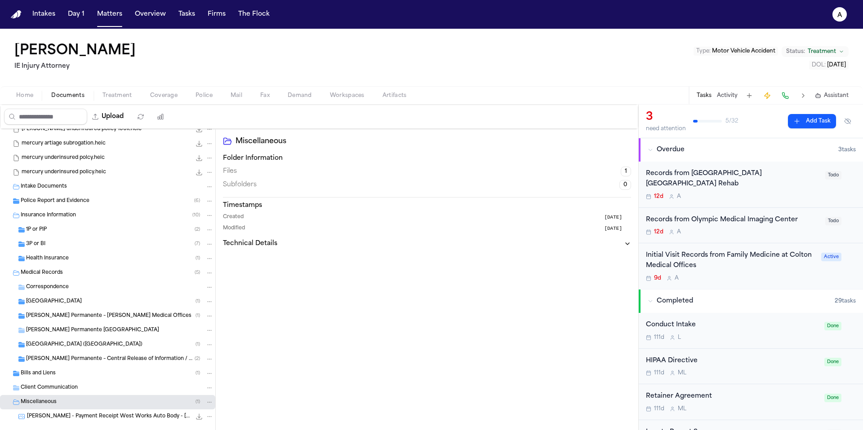
scroll to position [35, 0]
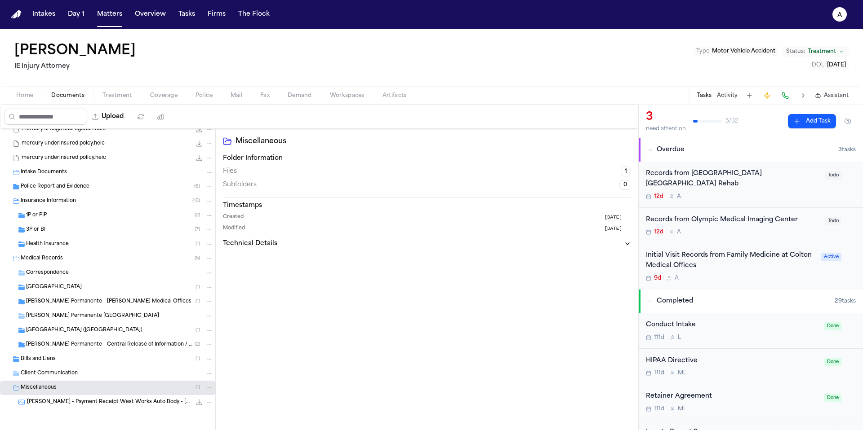
click at [653, 148] on div "Overdue" at bounding box center [743, 150] width 191 height 9
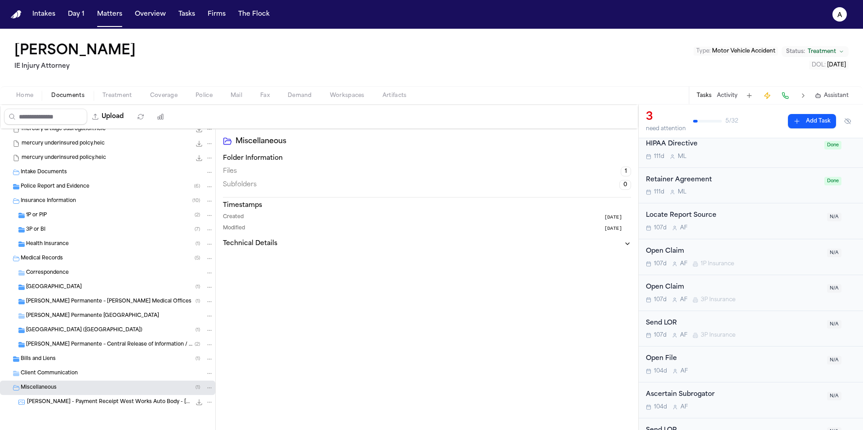
scroll to position [0, 0]
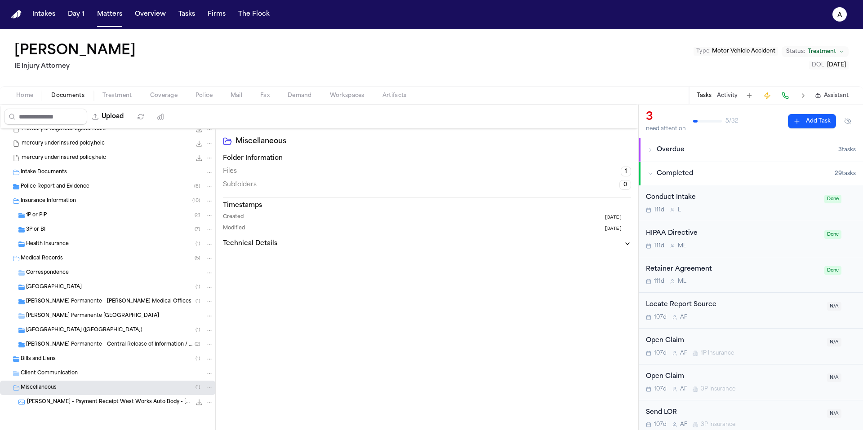
click at [704, 96] on button "Tasks" at bounding box center [704, 95] width 15 height 7
click at [710, 93] on button "Tasks" at bounding box center [704, 95] width 15 height 7
drag, startPoint x: 140, startPoint y: 56, endPoint x: 77, endPoint y: 52, distance: 63.0
click at [77, 52] on div "[PERSON_NAME] IE Injury Attorney Type : Motor Vehicle Accident Status: Treatmen…" at bounding box center [431, 58] width 863 height 58
drag, startPoint x: 84, startPoint y: 70, endPoint x: 8, endPoint y: 65, distance: 77.0
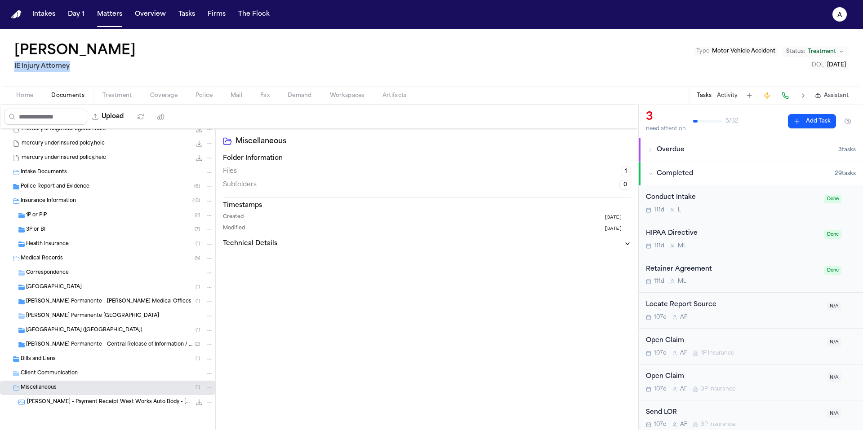
click at [8, 65] on div "[PERSON_NAME] IE Injury Attorney Type : Motor Vehicle Accident Status: Treatmen…" at bounding box center [431, 58] width 863 height 58
click at [155, 54] on div "[PERSON_NAME] IE Injury Attorney Type : Motor Vehicle Accident Status: Treatmen…" at bounding box center [431, 58] width 863 height 58
